Goal: Information Seeking & Learning: Learn about a topic

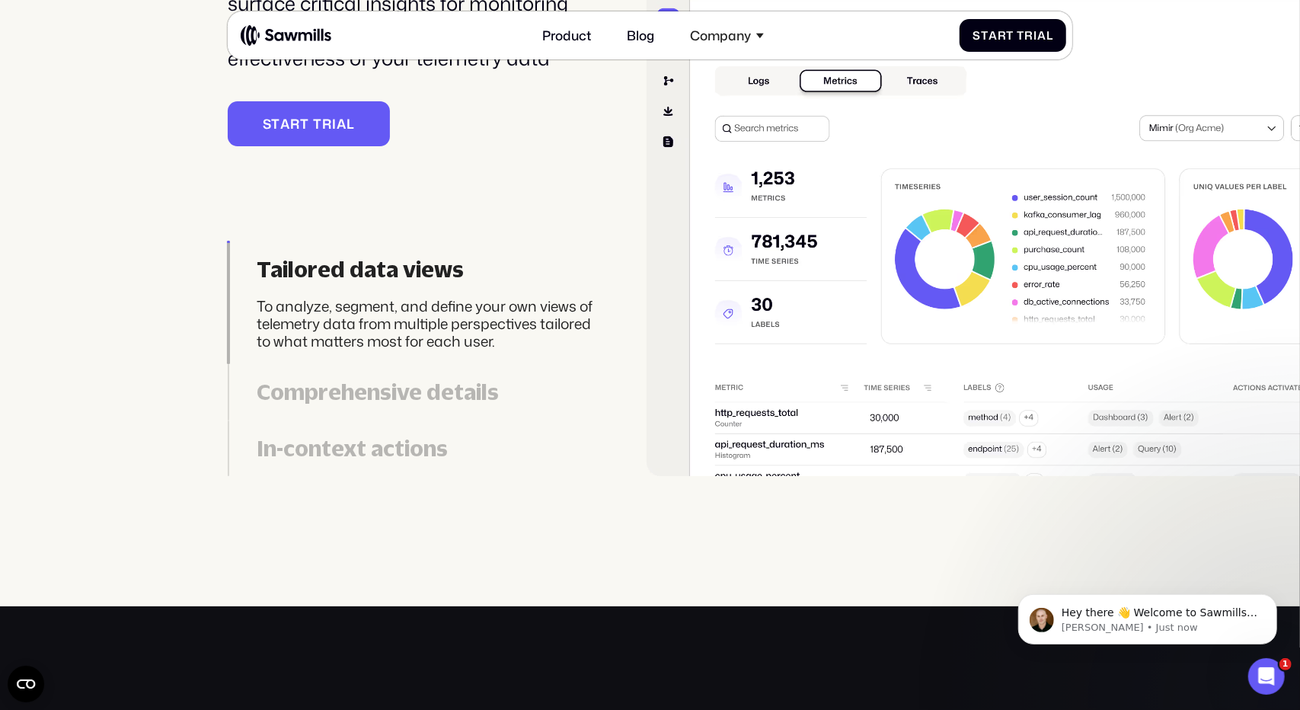
scroll to position [3808, 0]
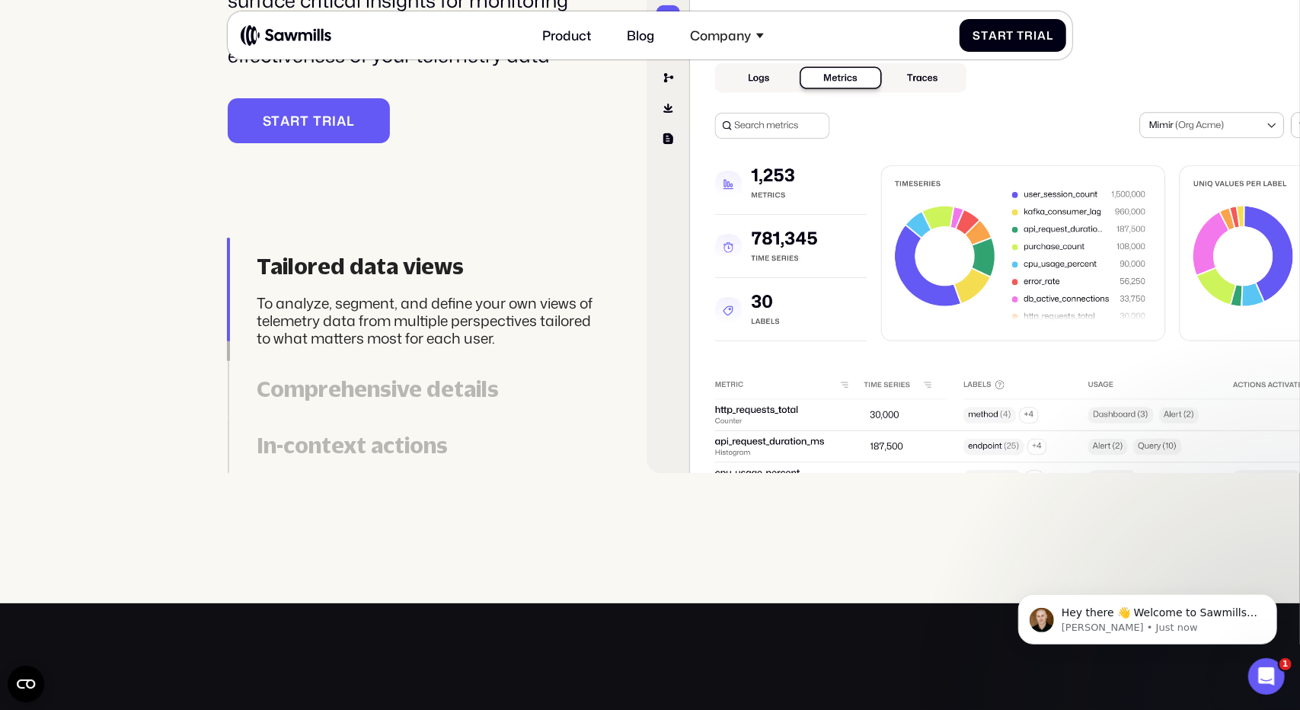
click at [456, 386] on div "Comprehensive details" at bounding box center [429, 389] width 344 height 27
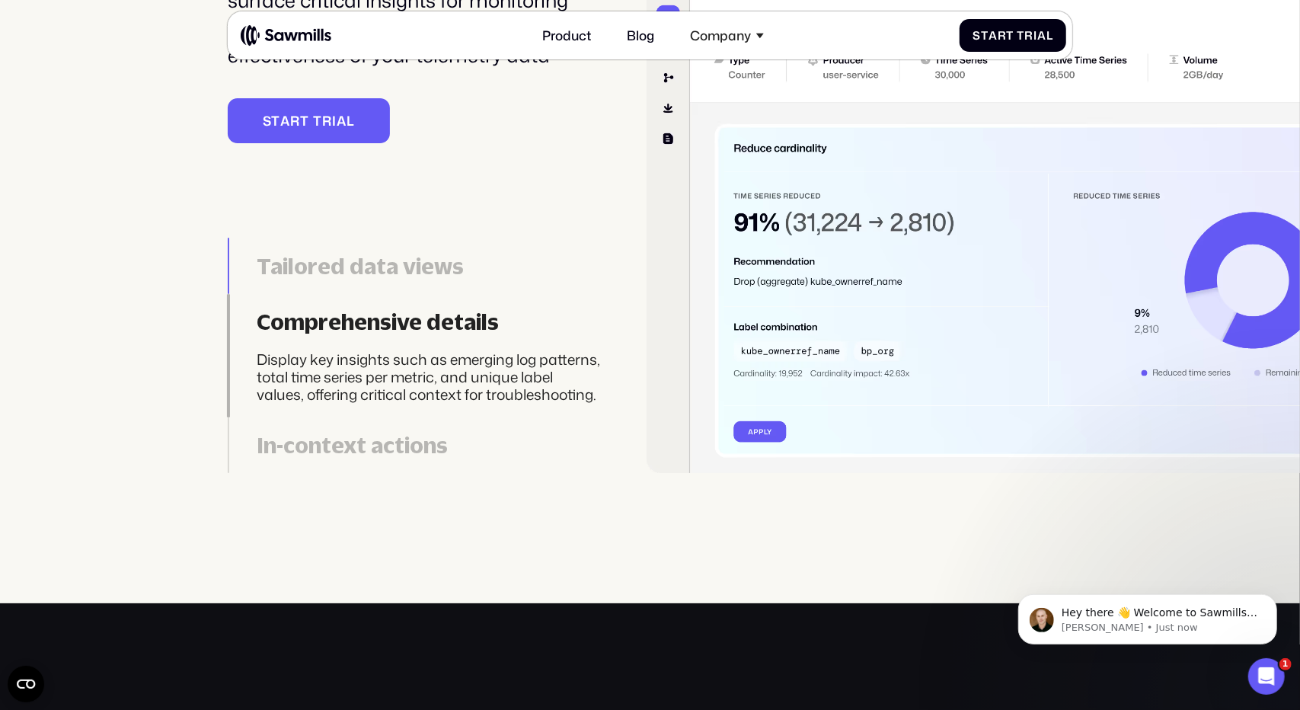
click at [369, 459] on link "In-context actions Take corrective actions such as routing, dropping, or modify…" at bounding box center [415, 445] width 374 height 56
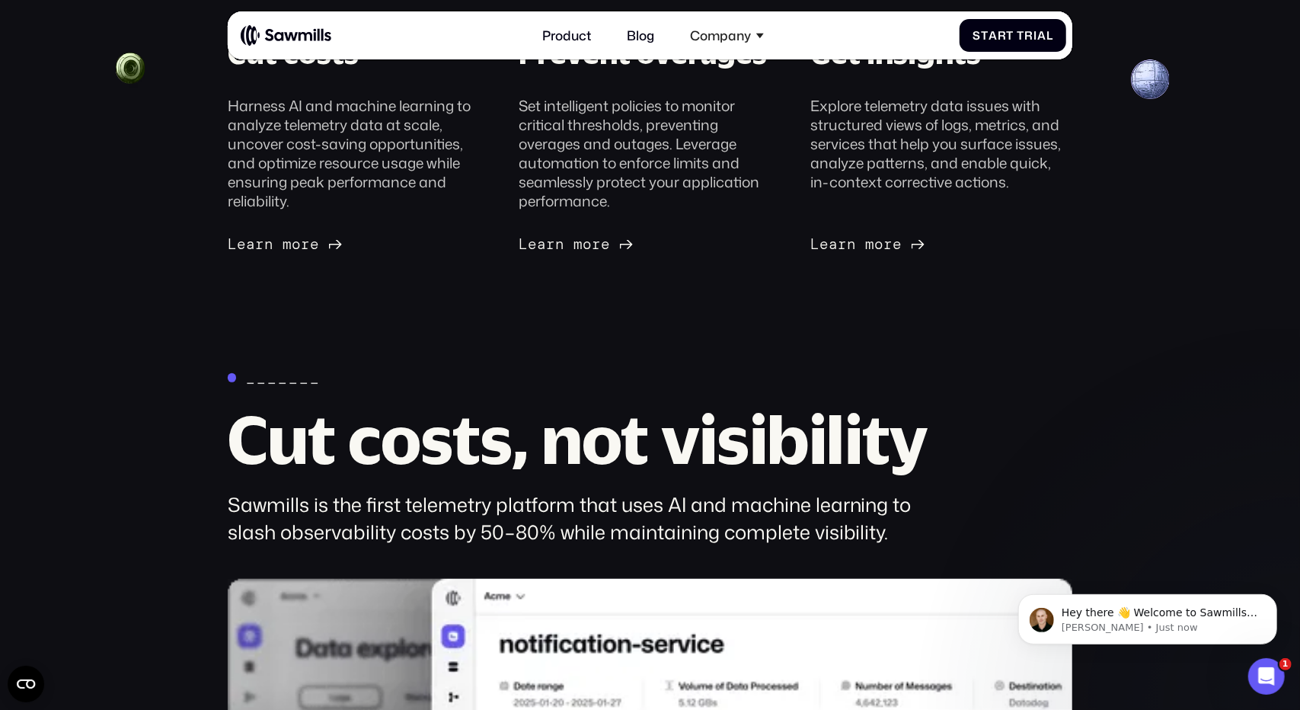
scroll to position [0, 0]
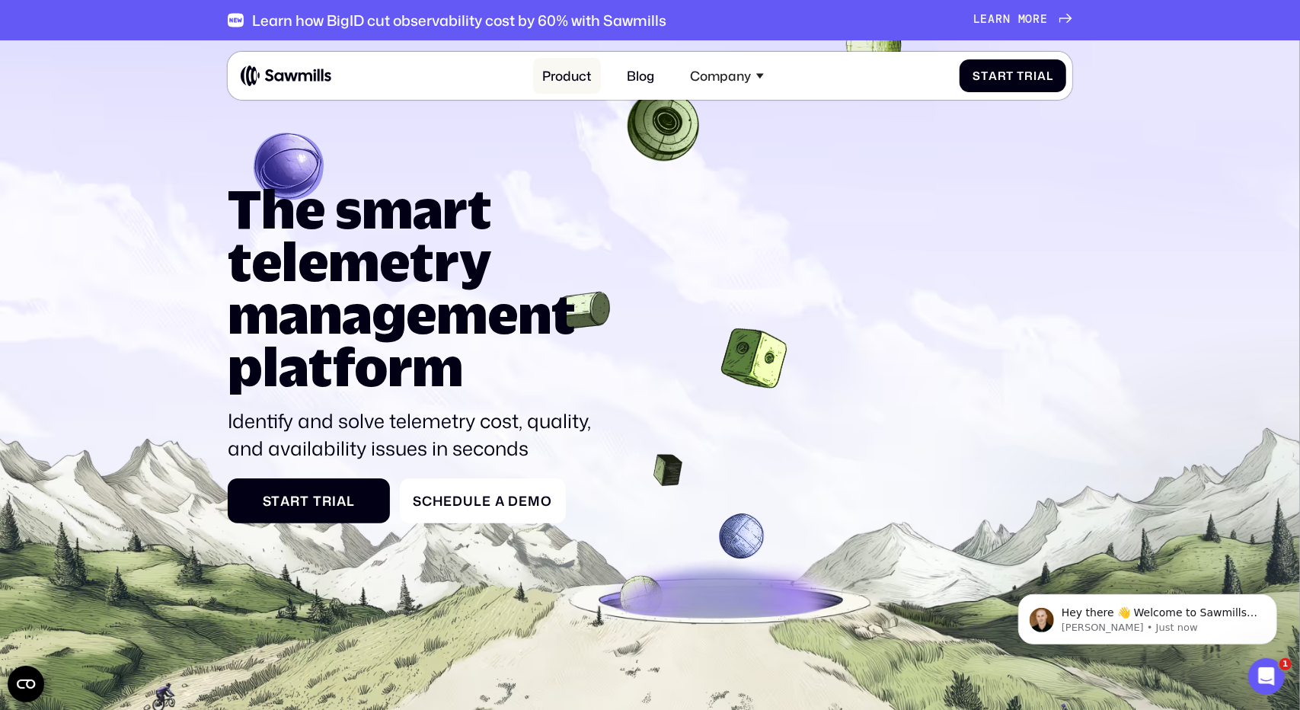
click at [568, 80] on link "Product" at bounding box center [567, 75] width 69 height 35
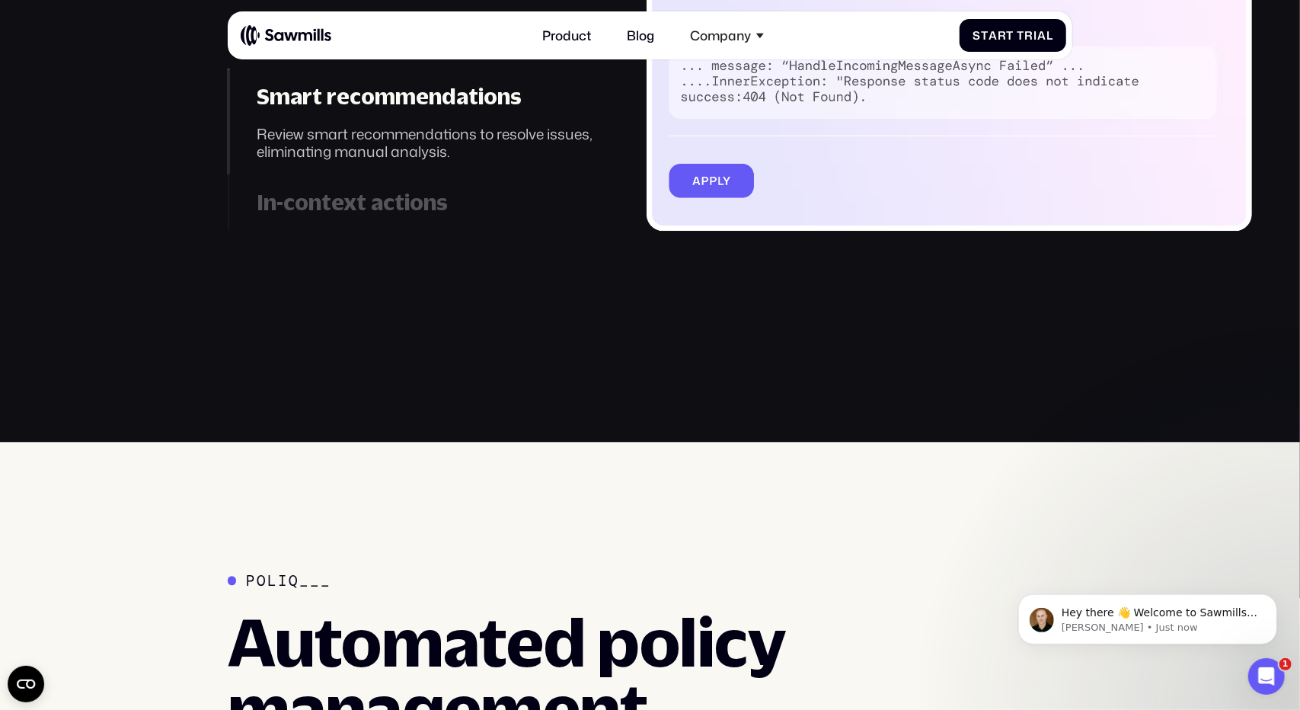
scroll to position [2287, 0]
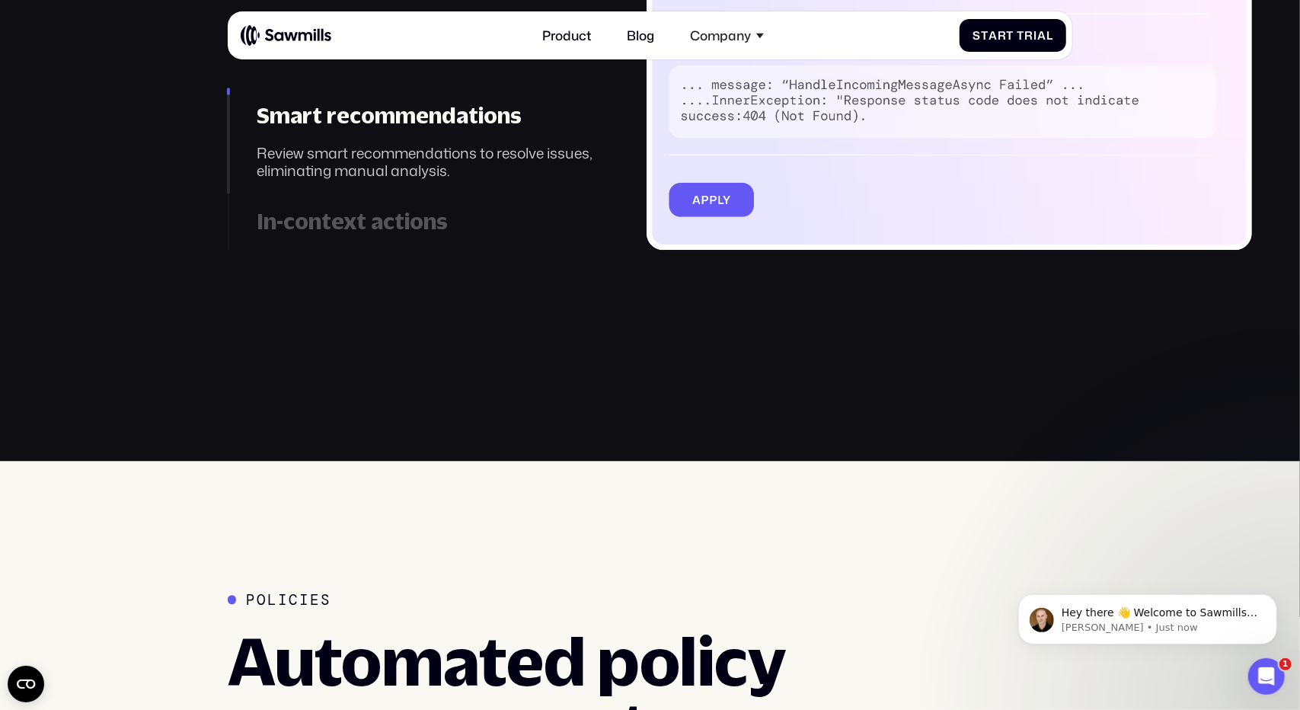
drag, startPoint x: 853, startPoint y: 248, endPoint x: 790, endPoint y: 258, distance: 64.1
drag, startPoint x: 448, startPoint y: 152, endPoint x: 344, endPoint y: 216, distance: 122.0
click at [344, 216] on div "In-context actions" at bounding box center [429, 221] width 344 height 27
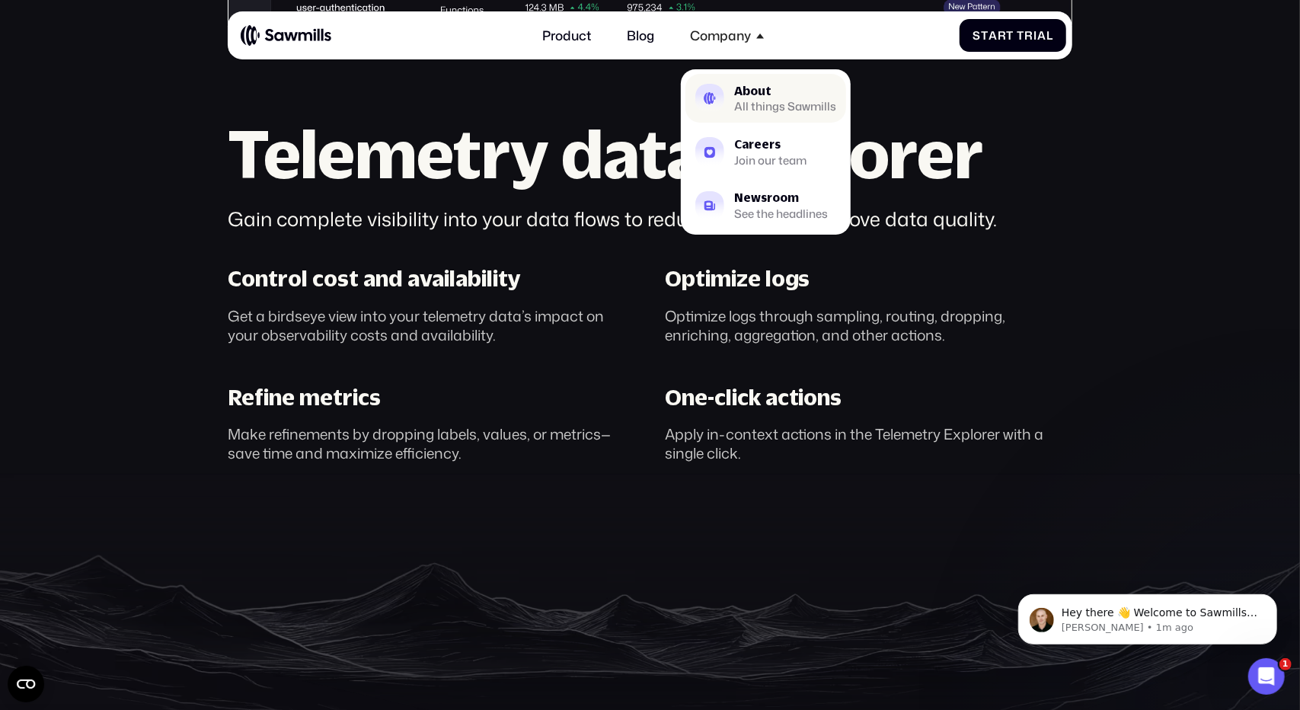
scroll to position [0, 0]
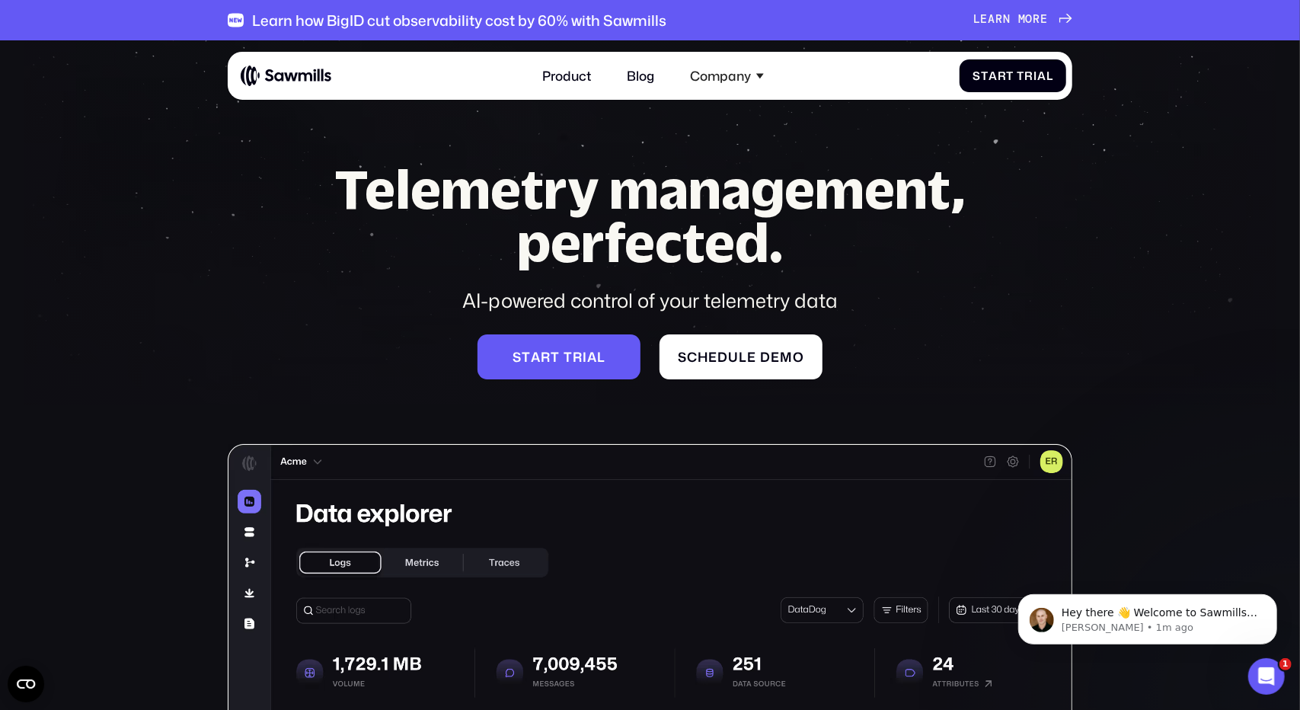
click at [599, 187] on h1 "Telemetry management, perfected." at bounding box center [650, 214] width 691 height 105
click at [737, 219] on h1 "Telemetry management, perfected." at bounding box center [650, 214] width 691 height 105
drag, startPoint x: 297, startPoint y: 15, endPoint x: 486, endPoint y: 5, distance: 189.2
click at [486, 5] on div "Learn how BigID cut observability cost by 60% with Sawmills L e a r n m o r e L…" at bounding box center [651, 20] width 846 height 40
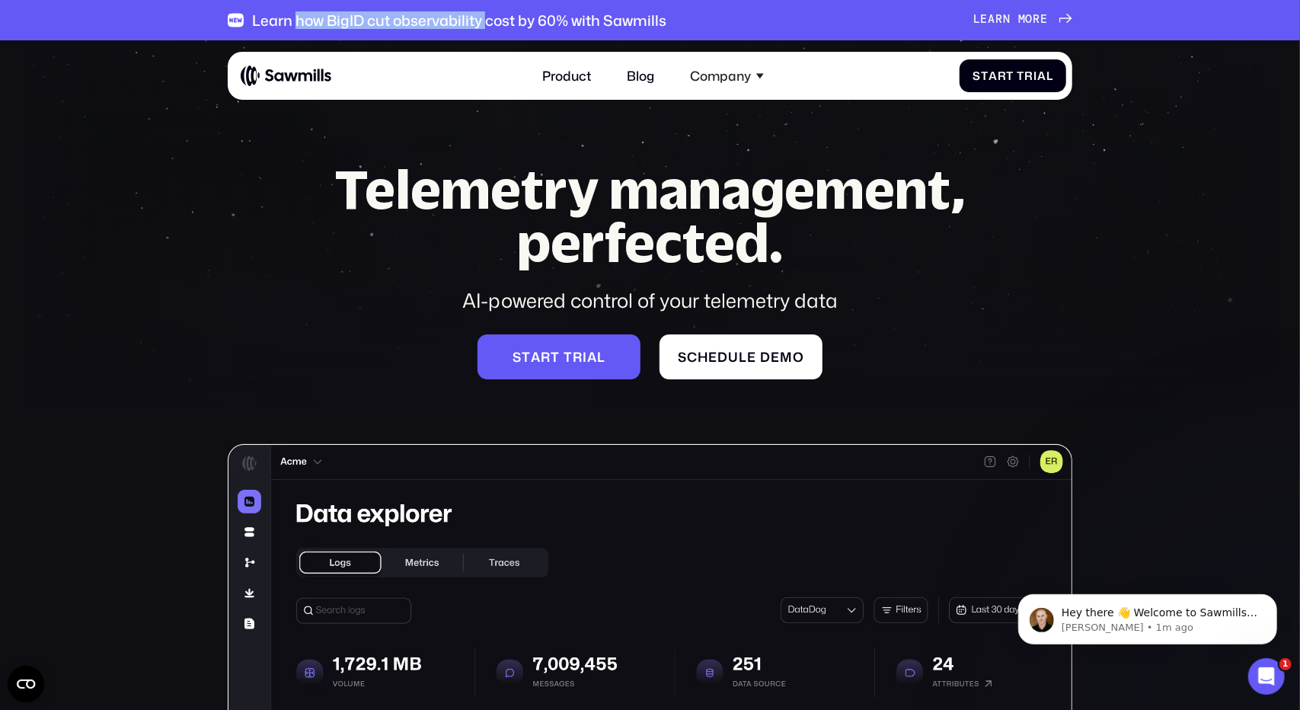
click at [486, 5] on div "Learn how BigID cut observability cost by 60% with Sawmills L e a r n m o r e L…" at bounding box center [651, 20] width 846 height 40
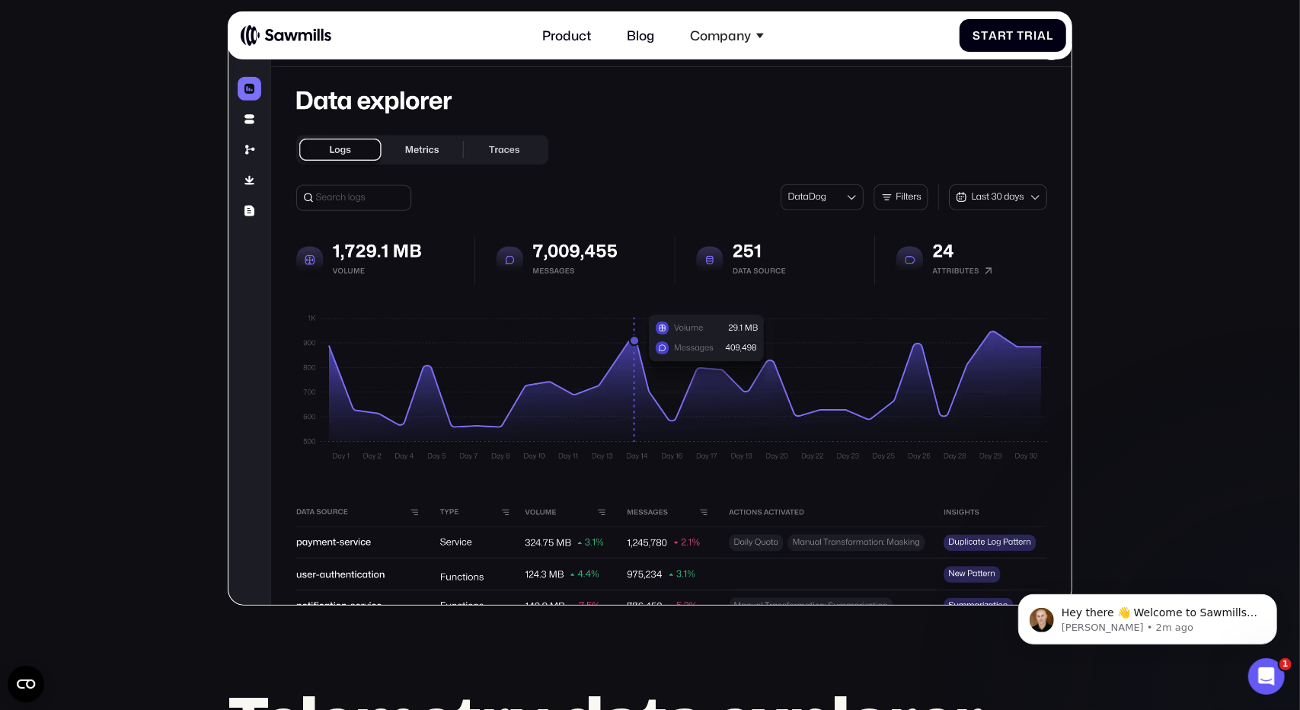
scroll to position [414, 0]
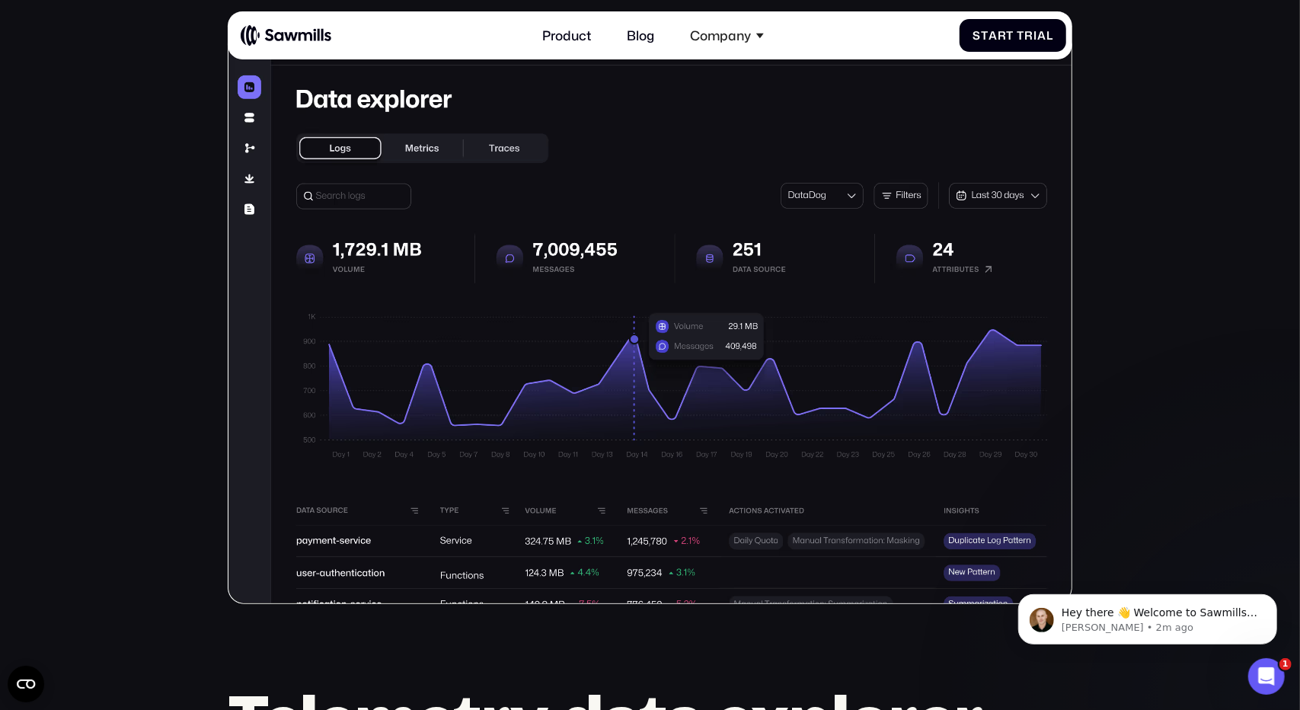
click at [235, 108] on img at bounding box center [651, 317] width 846 height 574
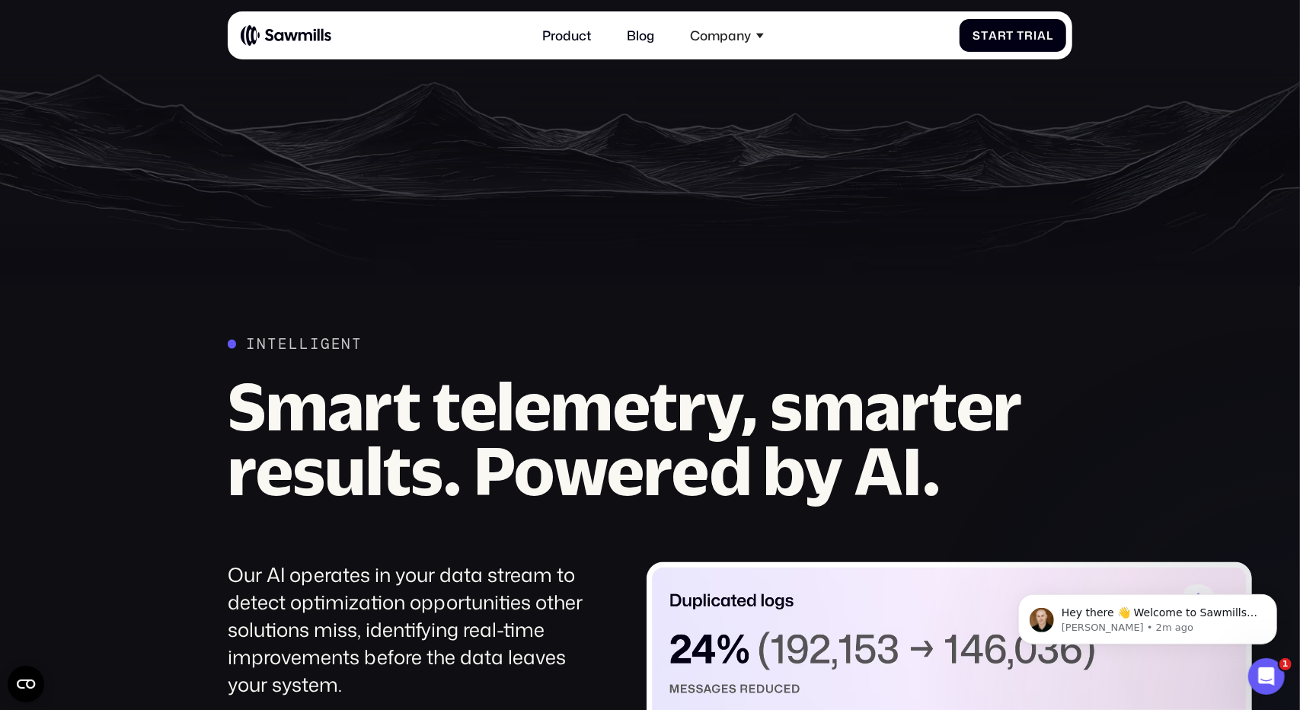
scroll to position [1470, 0]
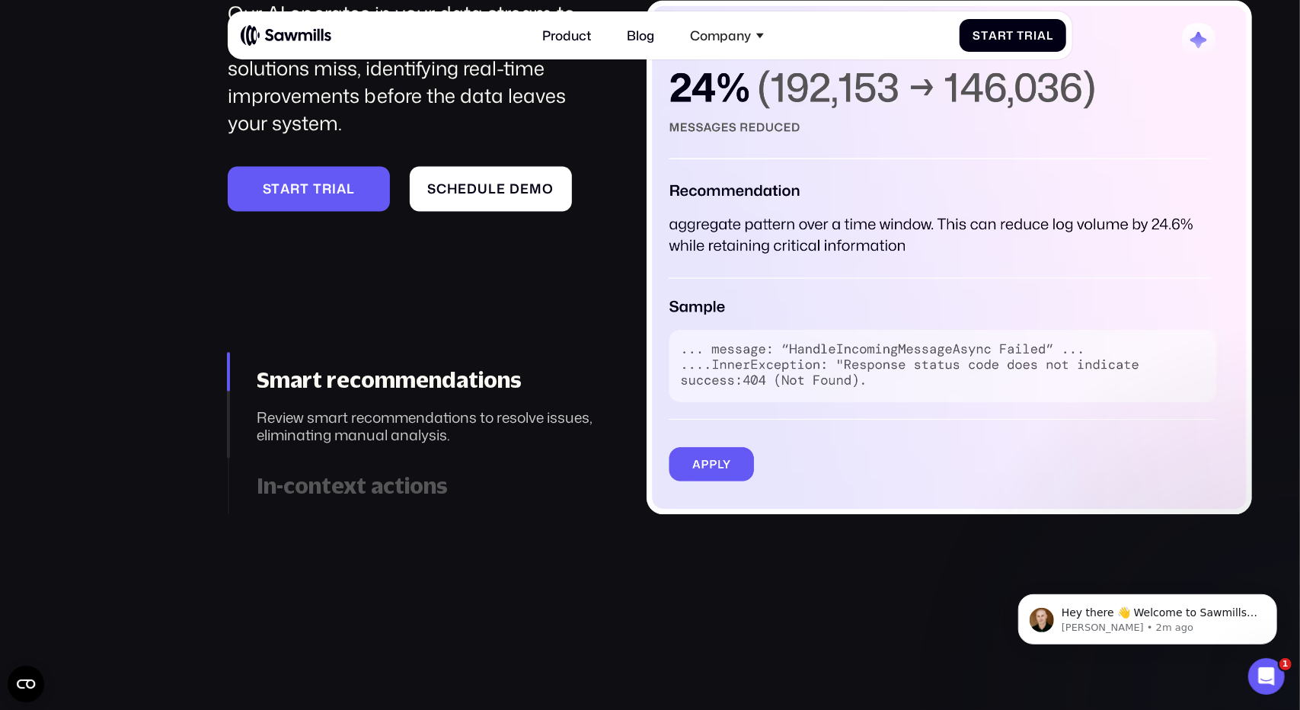
click at [379, 474] on div "In-context actions" at bounding box center [429, 485] width 344 height 27
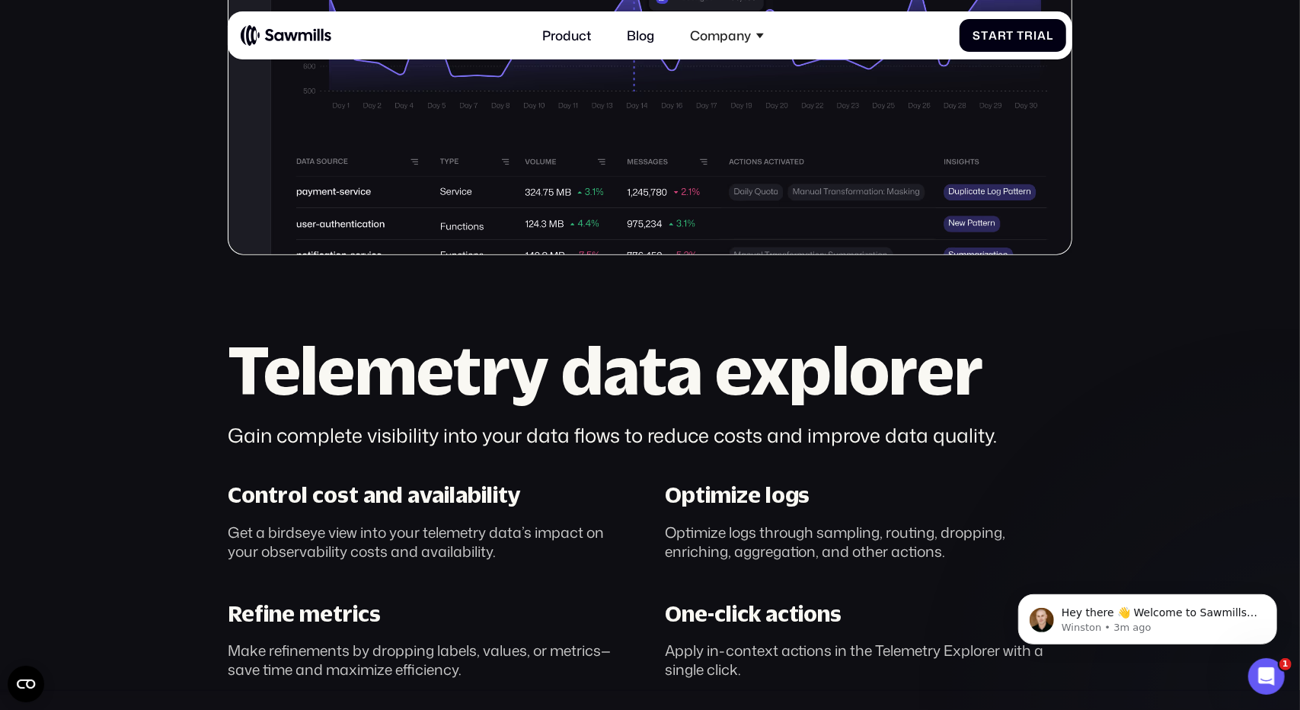
scroll to position [0, 0]
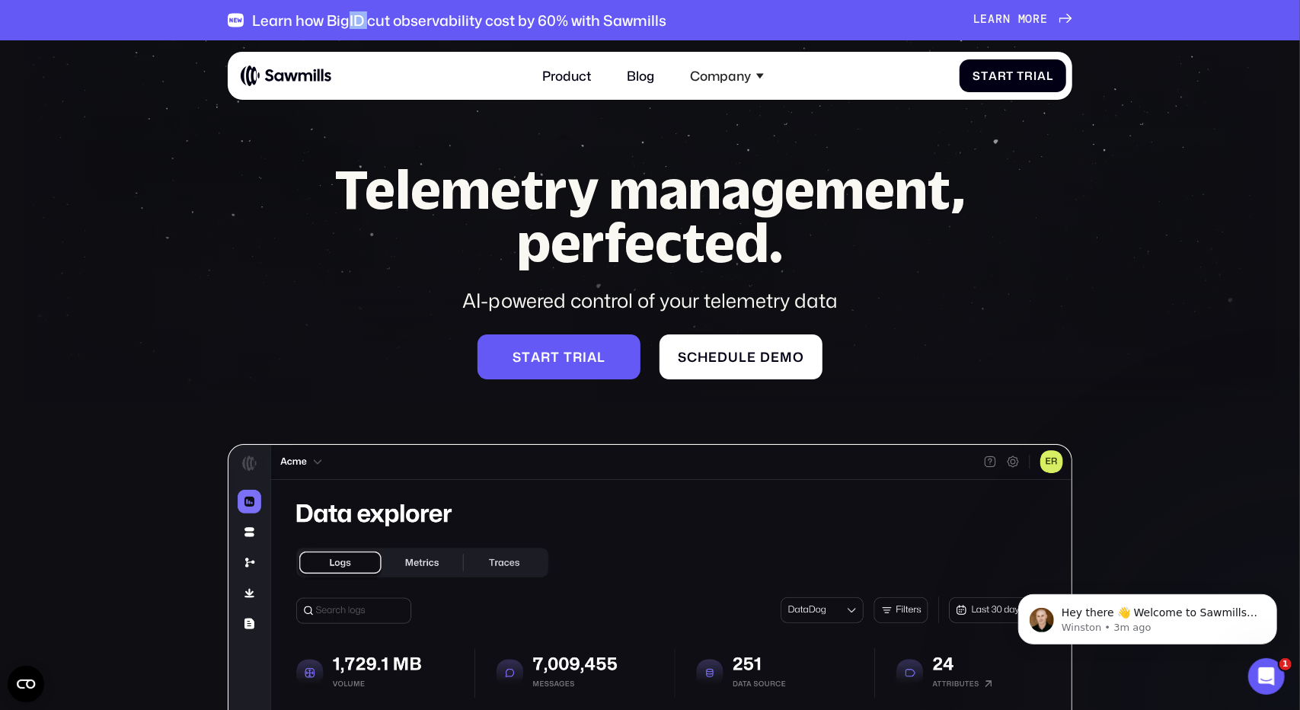
drag, startPoint x: 366, startPoint y: 16, endPoint x: 350, endPoint y: 17, distance: 16.0
click at [350, 17] on div "Learn how BigID cut observability cost by 60% with Sawmills" at bounding box center [459, 20] width 414 height 18
drag, startPoint x: 350, startPoint y: 18, endPoint x: 318, endPoint y: 14, distance: 31.4
click at [318, 14] on div "Learn how BigID cut observability cost by 60% with Sawmills" at bounding box center [459, 20] width 414 height 18
click at [350, 14] on div "Learn how BigID cut observability cost by 60% with Sawmills" at bounding box center [459, 20] width 414 height 18
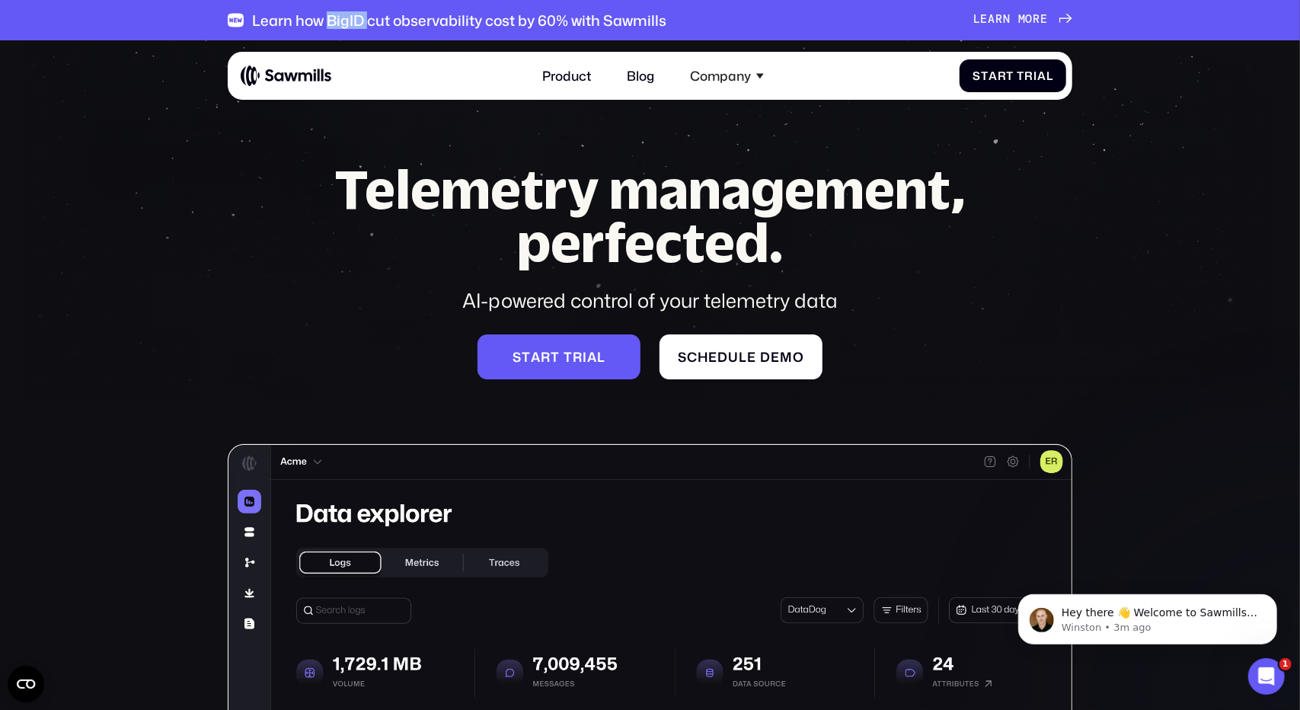
click at [350, 14] on div "Learn how BigID cut observability cost by 60% with Sawmills" at bounding box center [459, 20] width 414 height 18
drag, startPoint x: 350, startPoint y: 14, endPoint x: 332, endPoint y: 14, distance: 17.5
click at [332, 14] on div "Learn how BigID cut observability cost by 60% with Sawmills" at bounding box center [459, 20] width 414 height 18
drag, startPoint x: 330, startPoint y: 16, endPoint x: 267, endPoint y: 14, distance: 63.2
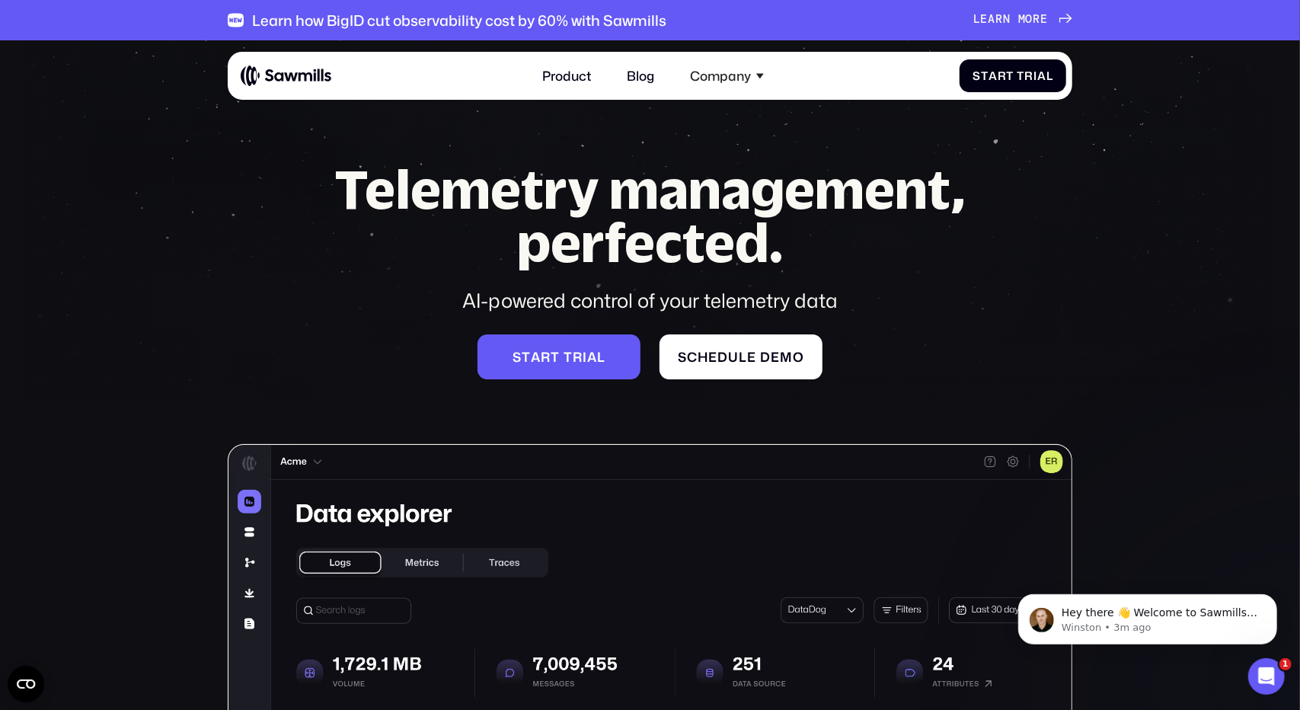
click at [267, 14] on div "Learn how BigID cut observability cost by 60% with Sawmills" at bounding box center [459, 20] width 414 height 18
click at [1022, 14] on span "m" at bounding box center [1023, 7] width 8 height 14
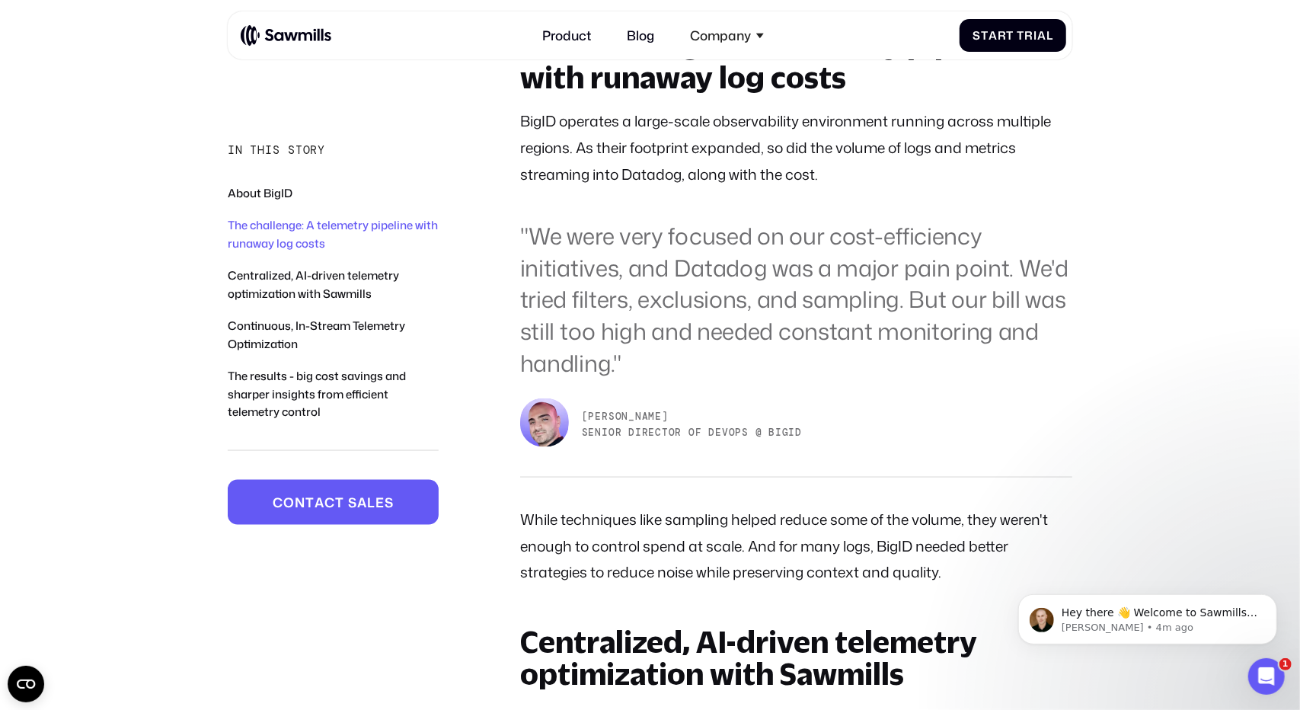
scroll to position [1297, 0]
drag, startPoint x: 678, startPoint y: 171, endPoint x: 670, endPoint y: 164, distance: 10.2
click at [670, 164] on p "BigID operates a large-scale observability environment running across multiple …" at bounding box center [796, 148] width 552 height 79
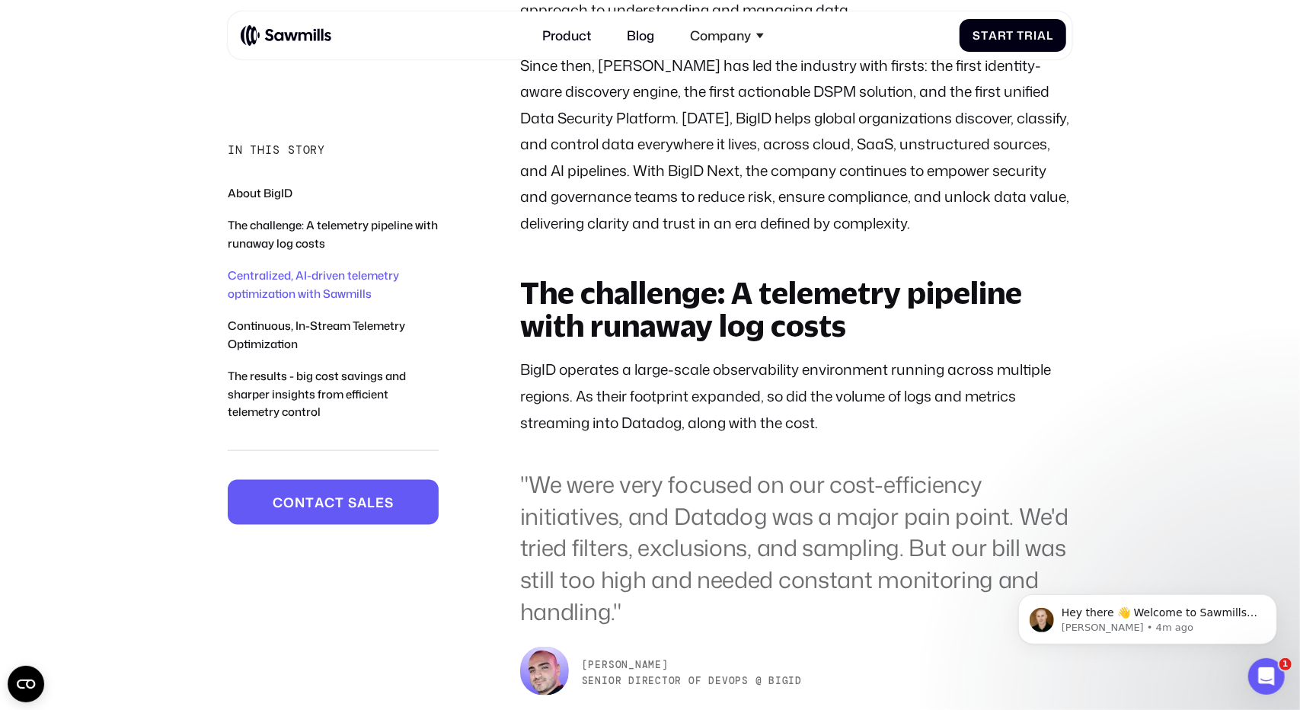
scroll to position [0, 0]
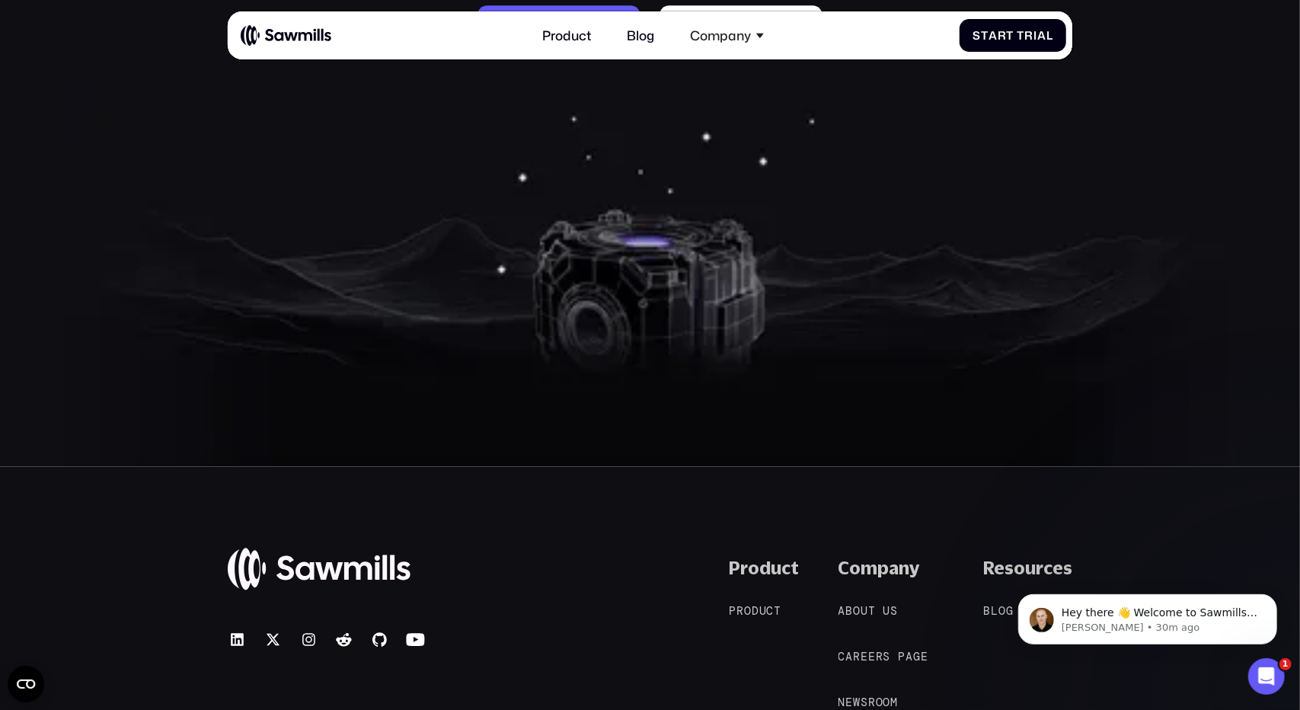
scroll to position [7400, 0]
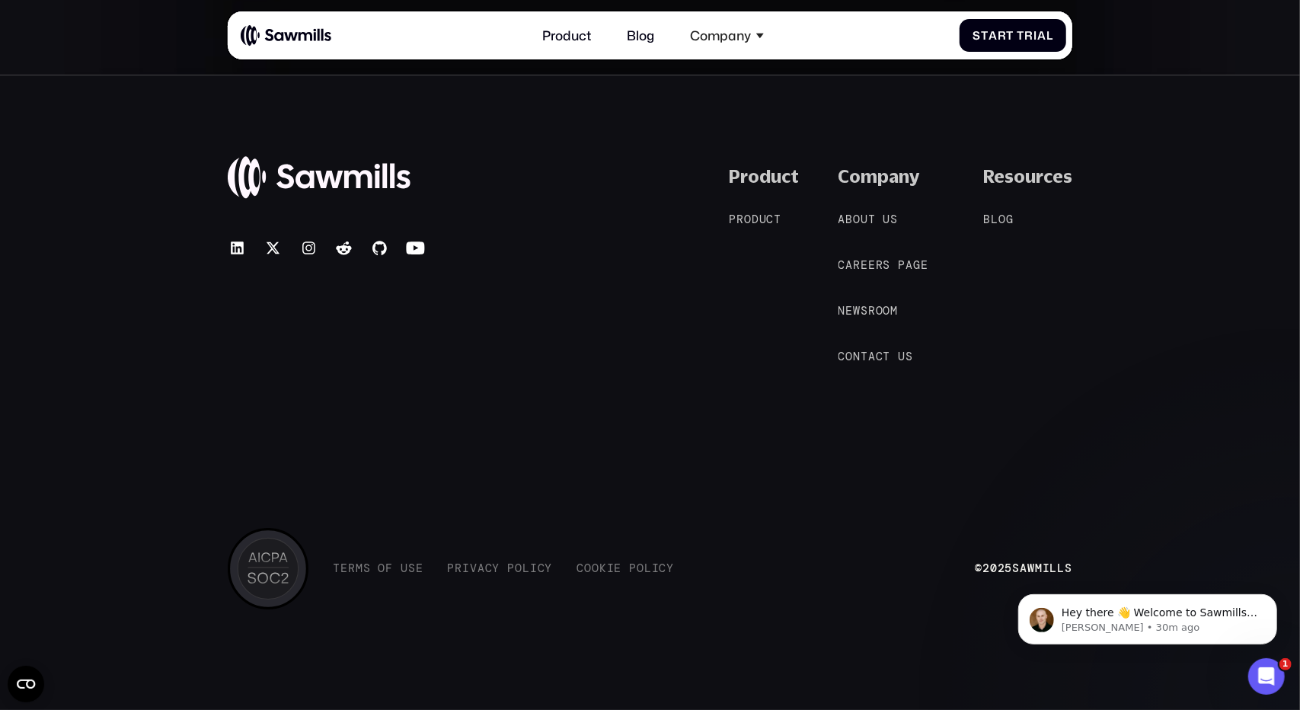
drag, startPoint x: 687, startPoint y: 296, endPoint x: 593, endPoint y: 301, distance: 94.6
click at [593, 301] on div "© 2025 Sawmills Product P r o d u c t P r o d u c t Company A b o u t u s A b o…" at bounding box center [651, 266] width 846 height 200
click at [874, 265] on span "e" at bounding box center [872, 266] width 8 height 14
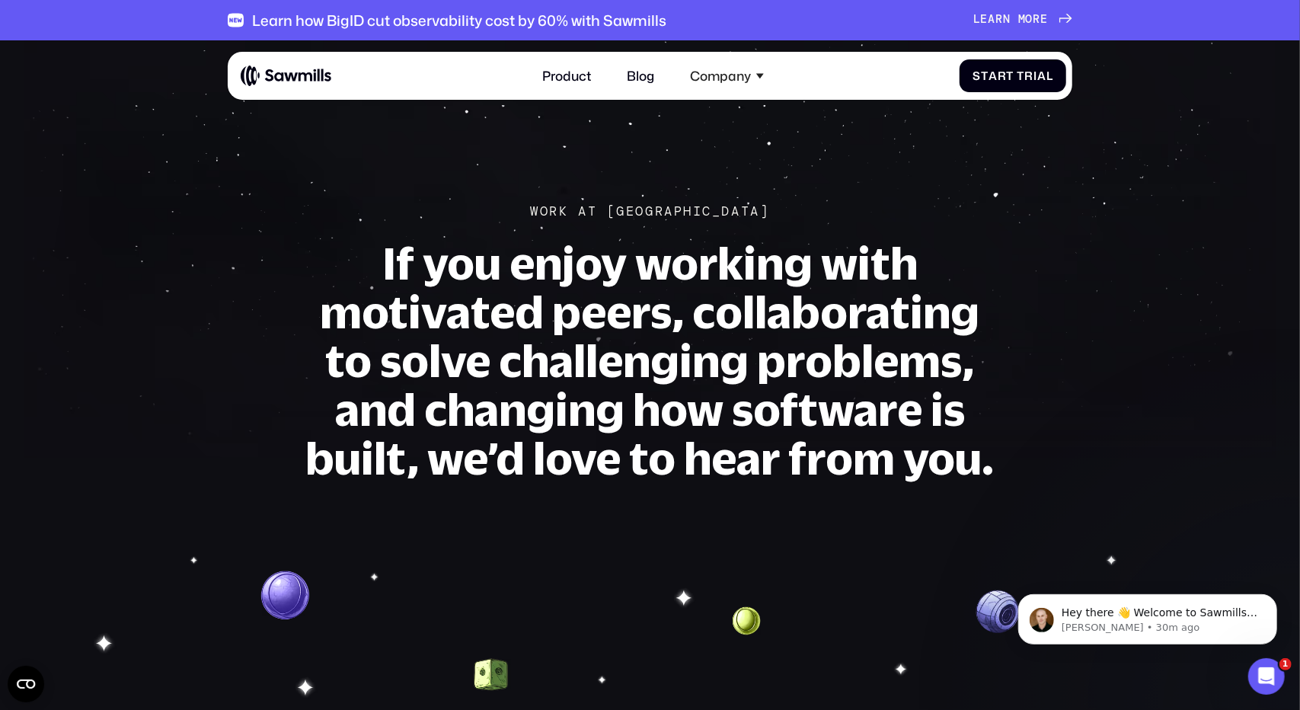
drag, startPoint x: 731, startPoint y: 299, endPoint x: 612, endPoint y: 290, distance: 119.1
click at [612, 290] on h1 "If you enjoy working with motivated peers, collaborating to solve challenging p…" at bounding box center [650, 360] width 691 height 244
click at [1274, 599] on icon "Dismiss notification" at bounding box center [1272, 597] width 8 height 8
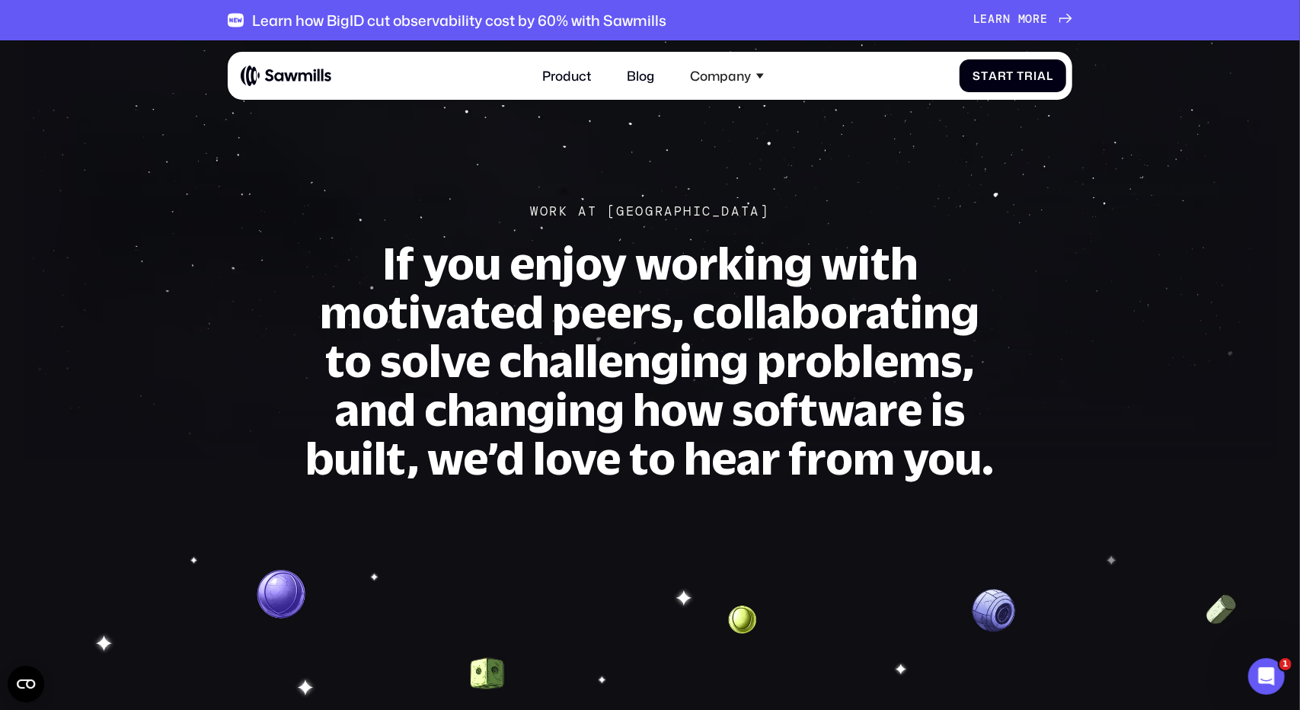
drag, startPoint x: 626, startPoint y: 293, endPoint x: 532, endPoint y: 275, distance: 96.2
click at [532, 275] on h1 "If you enjoy working with motivated peers, collaborating to solve challenging p…" at bounding box center [650, 360] width 691 height 244
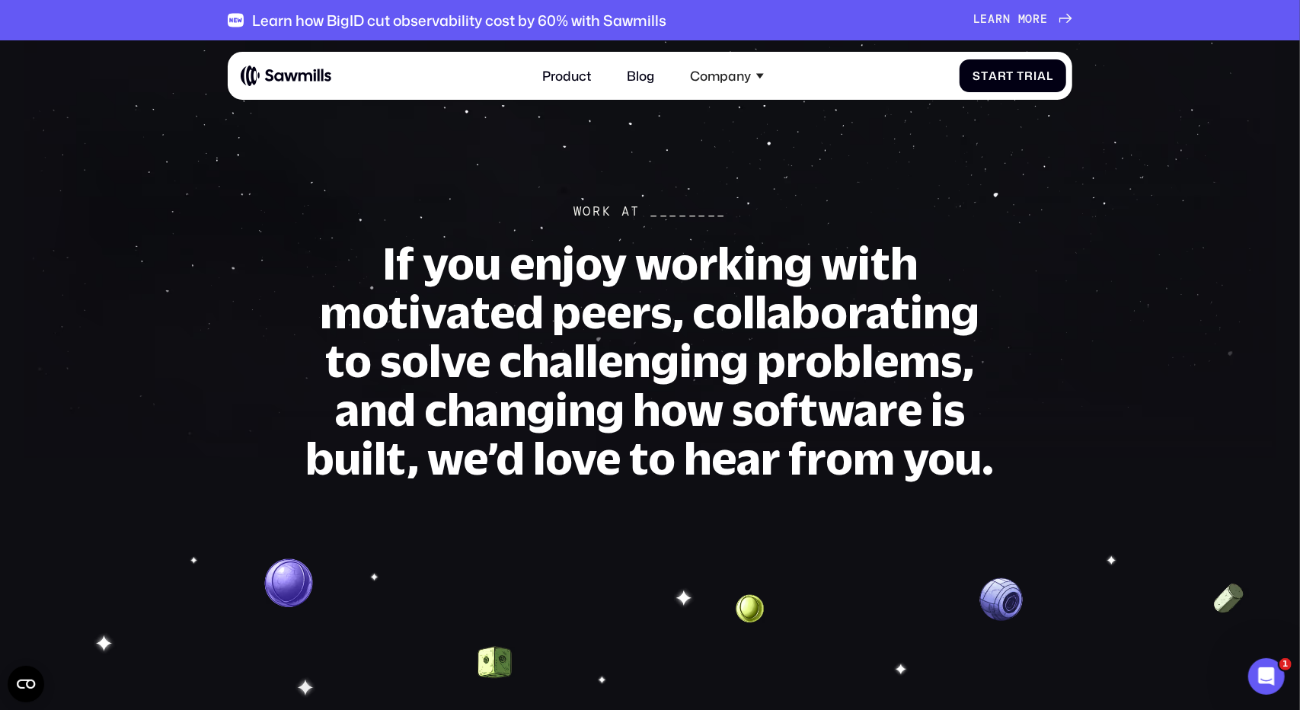
drag, startPoint x: 914, startPoint y: 43, endPoint x: 907, endPoint y: 40, distance: 8.2
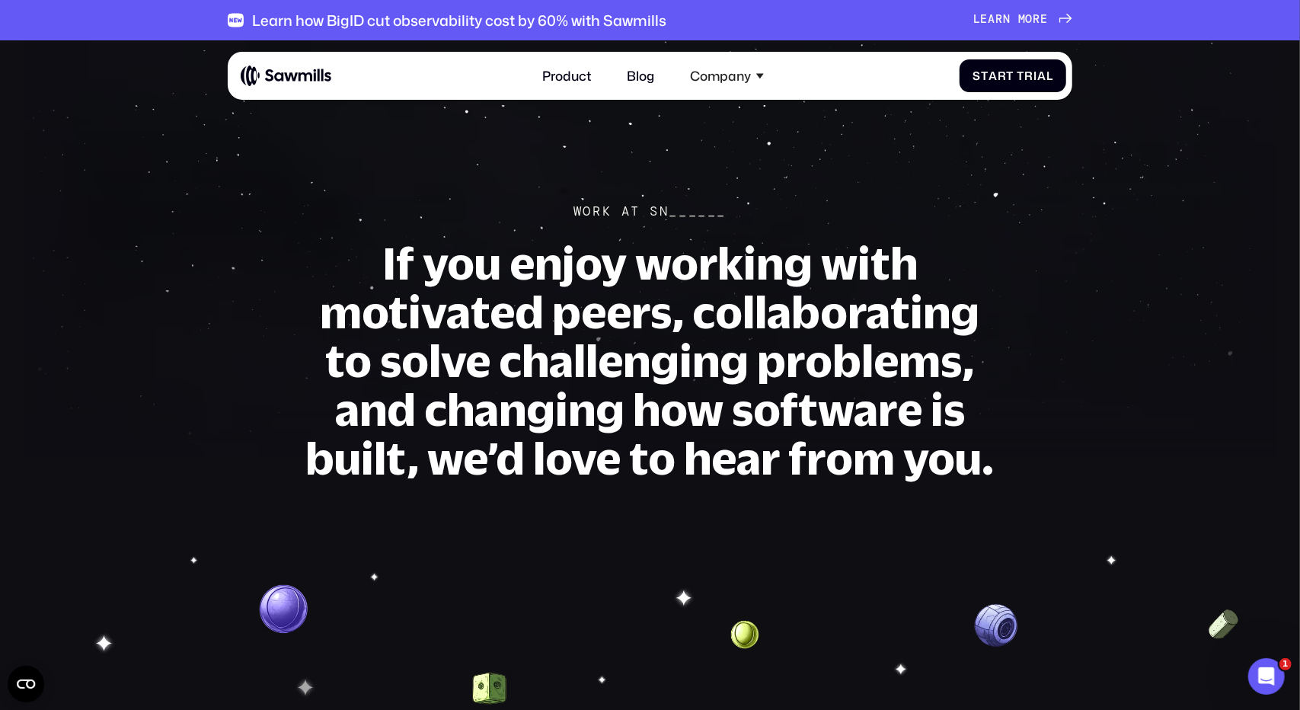
click at [878, 28] on div "Learn how BigID cut observability cost by 60% with Sawmills L e a r n m o r e L…" at bounding box center [651, 20] width 846 height 40
drag, startPoint x: 875, startPoint y: 21, endPoint x: 849, endPoint y: 18, distance: 25.3
drag, startPoint x: 849, startPoint y: 18, endPoint x: 824, endPoint y: 18, distance: 25.1
click at [824, 18] on div "Learn how BigID cut observability cost by 60% with Sawmills L e a r n m o r e L…" at bounding box center [651, 20] width 846 height 40
